Goal: Transaction & Acquisition: Download file/media

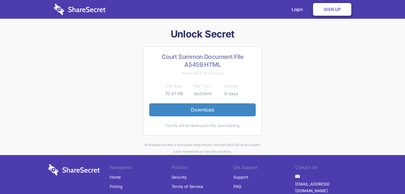
scroll to position [50, 0]
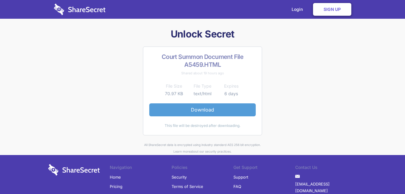
click at [198, 112] on link "Download" at bounding box center [202, 109] width 106 height 13
